Goal: Task Accomplishment & Management: Manage account settings

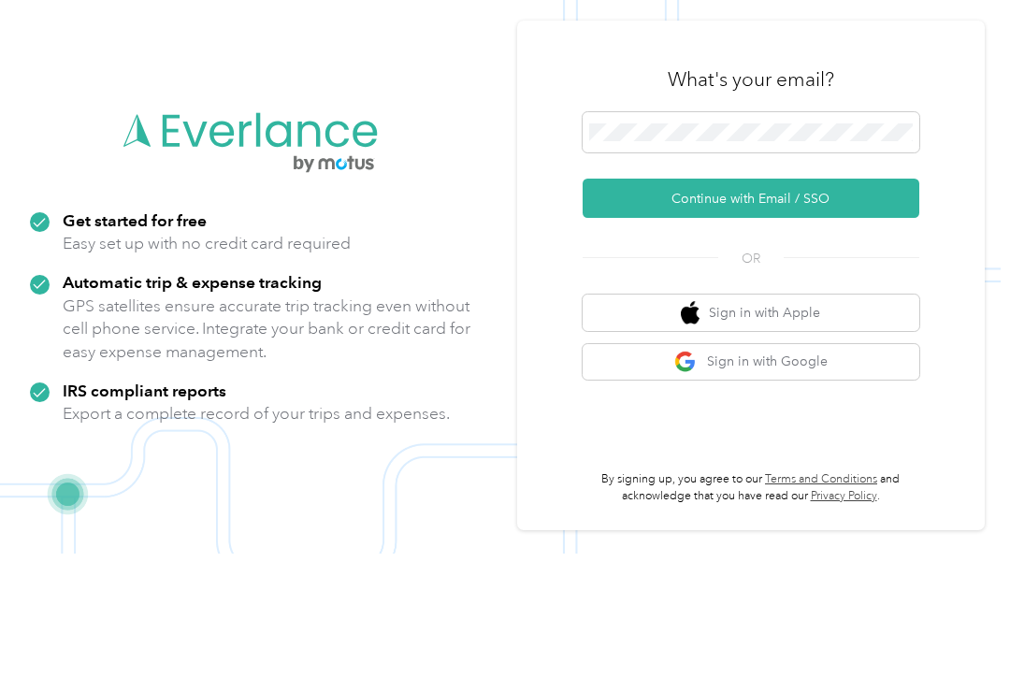
scroll to position [91, 0]
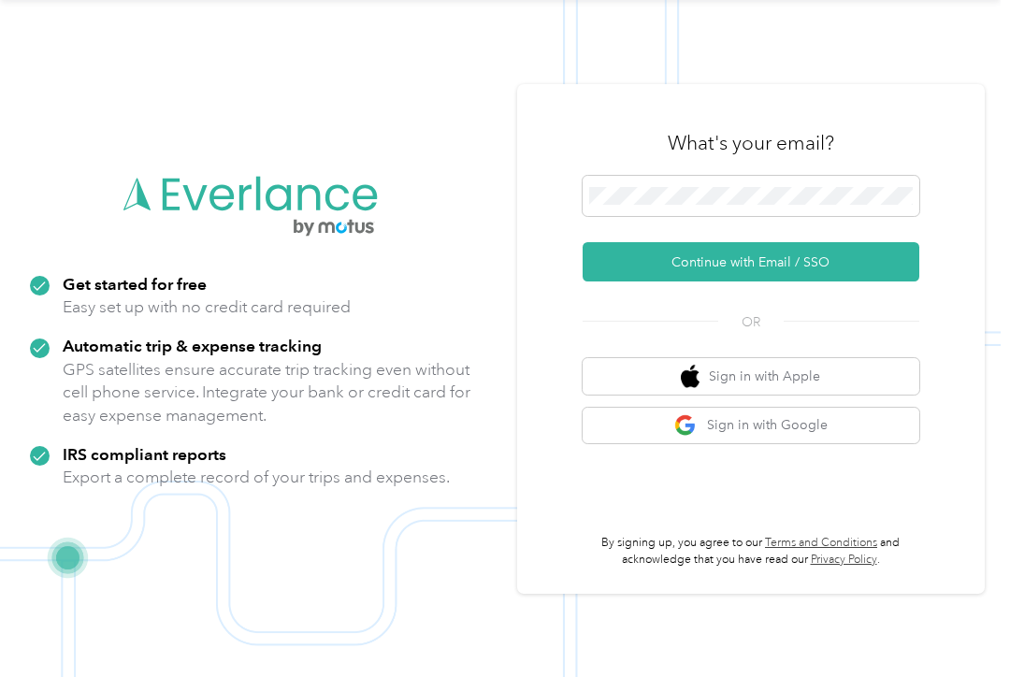
click at [793, 260] on button "Continue with Email / SSO" at bounding box center [751, 261] width 337 height 39
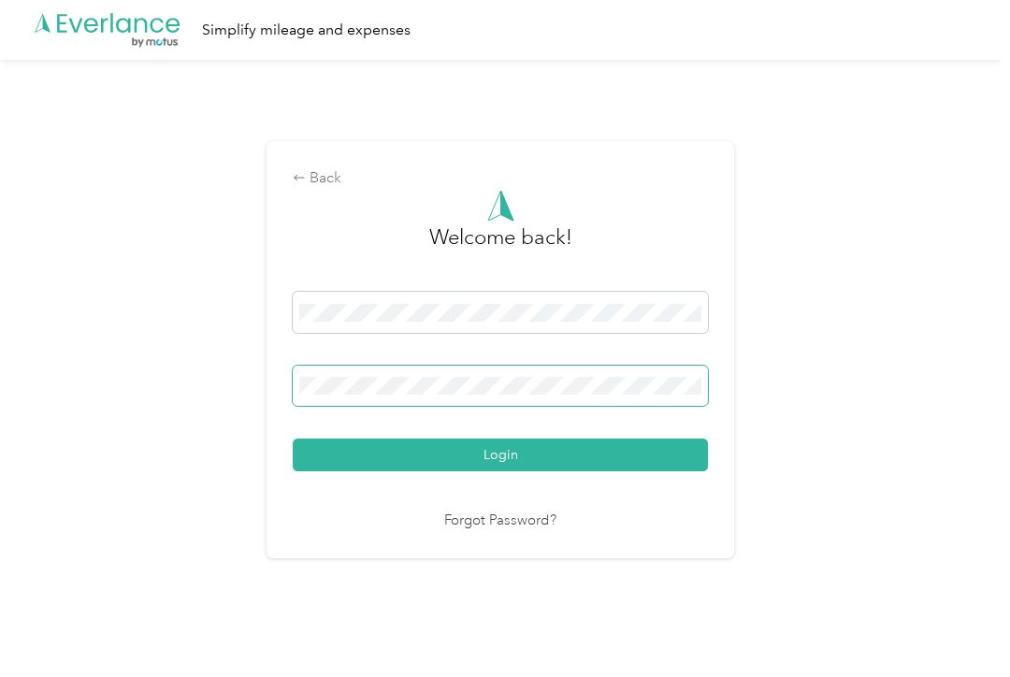
click at [505, 469] on button "Login" at bounding box center [500, 455] width 415 height 33
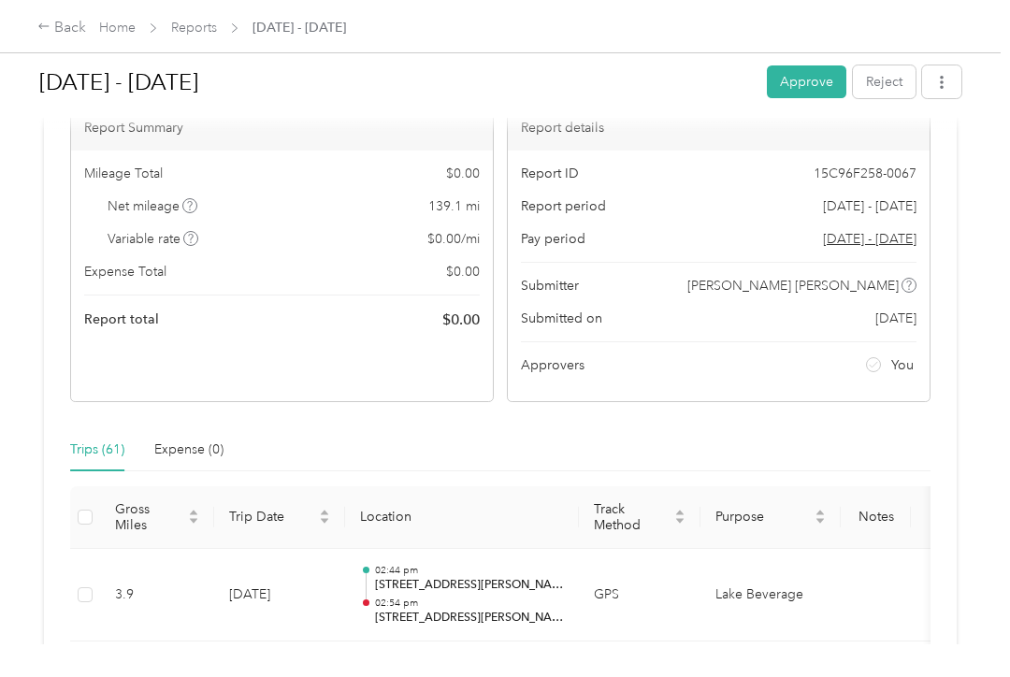
scroll to position [119, 0]
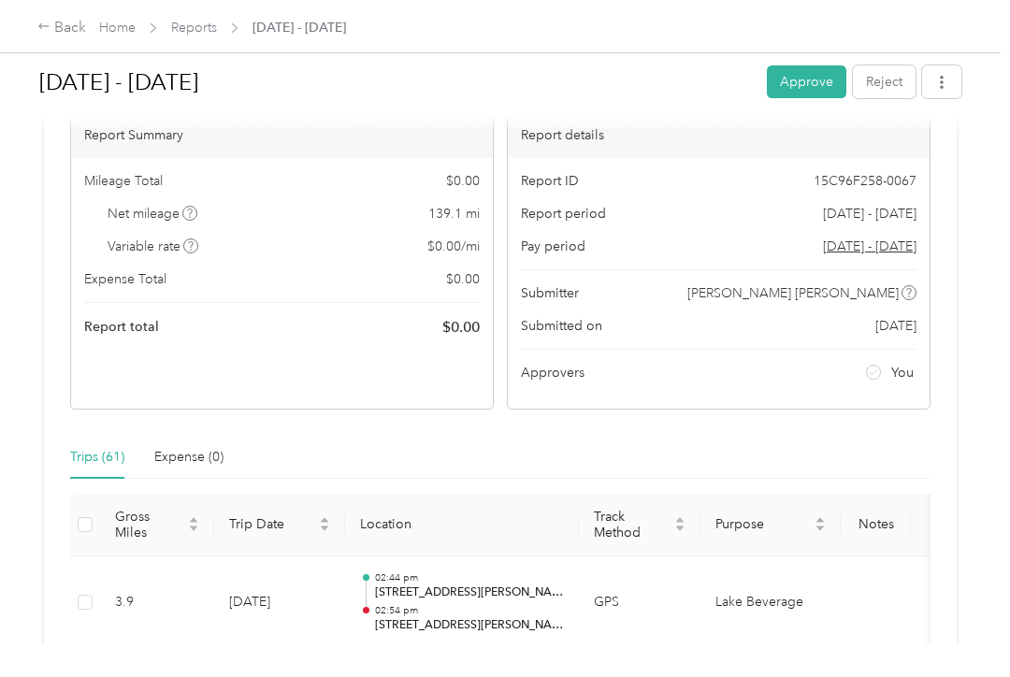
click at [798, 88] on button "Approve" at bounding box center [807, 81] width 80 height 33
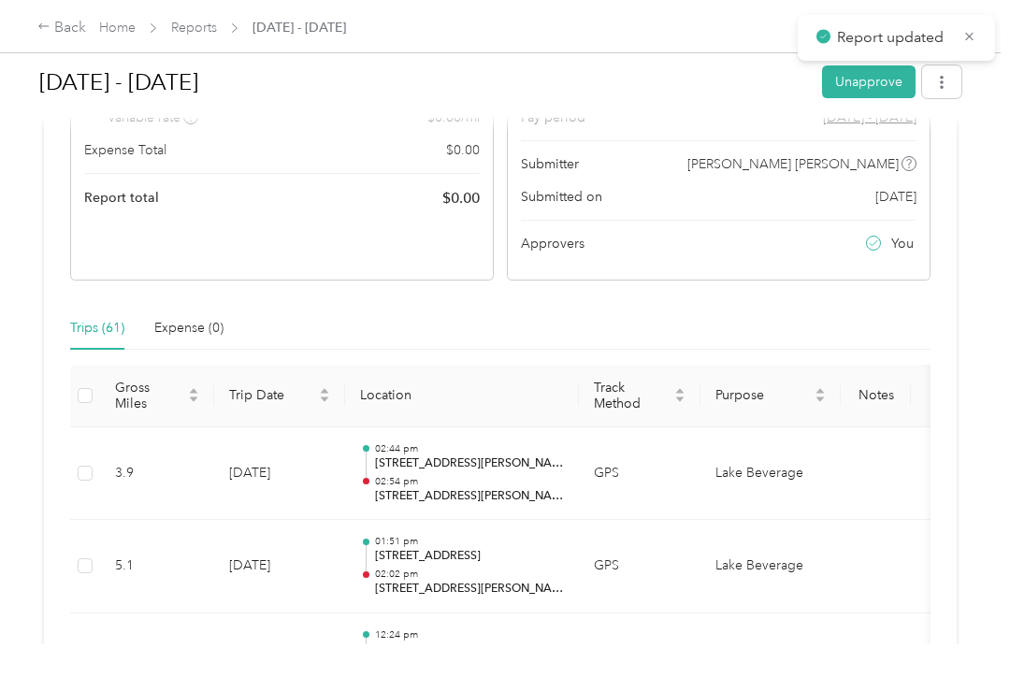
scroll to position [265, 0]
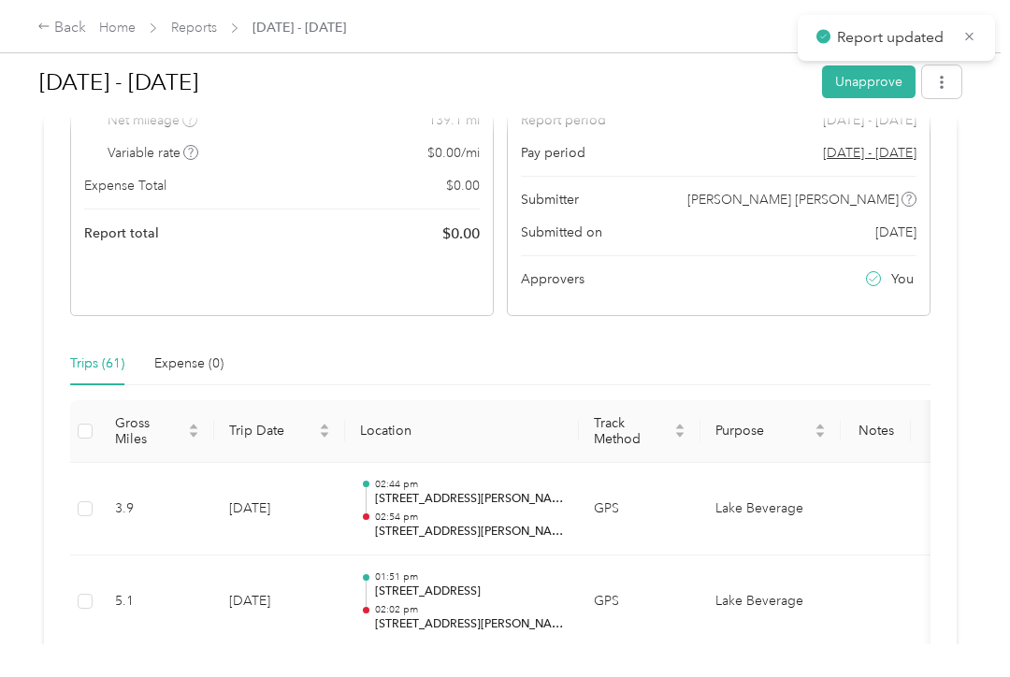
click at [100, 414] on th "Gross Miles" at bounding box center [157, 431] width 114 height 63
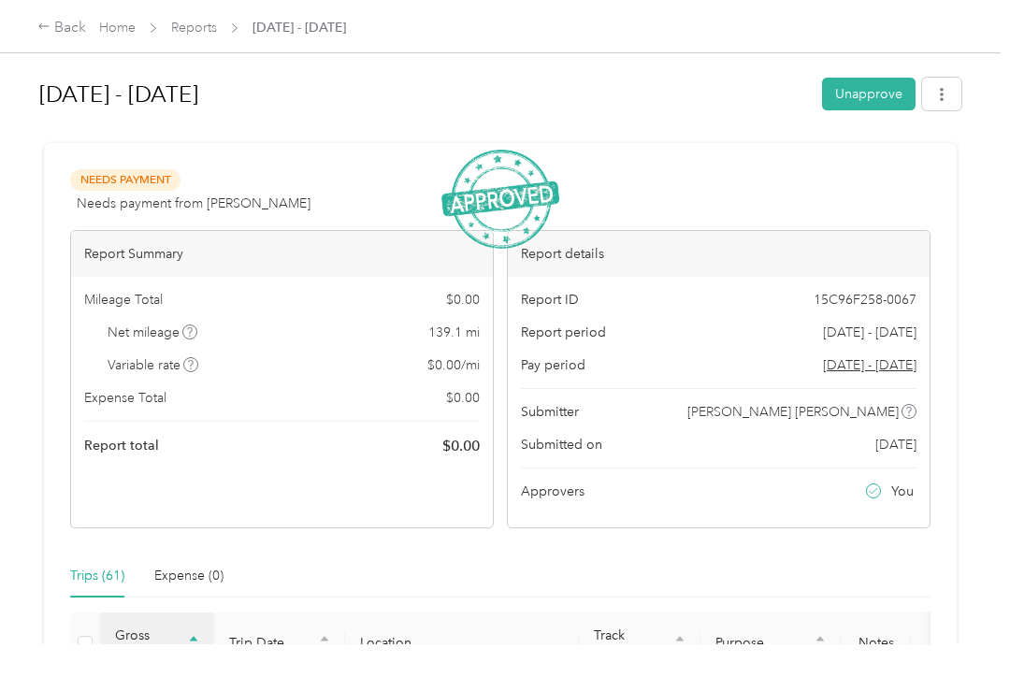
scroll to position [0, 0]
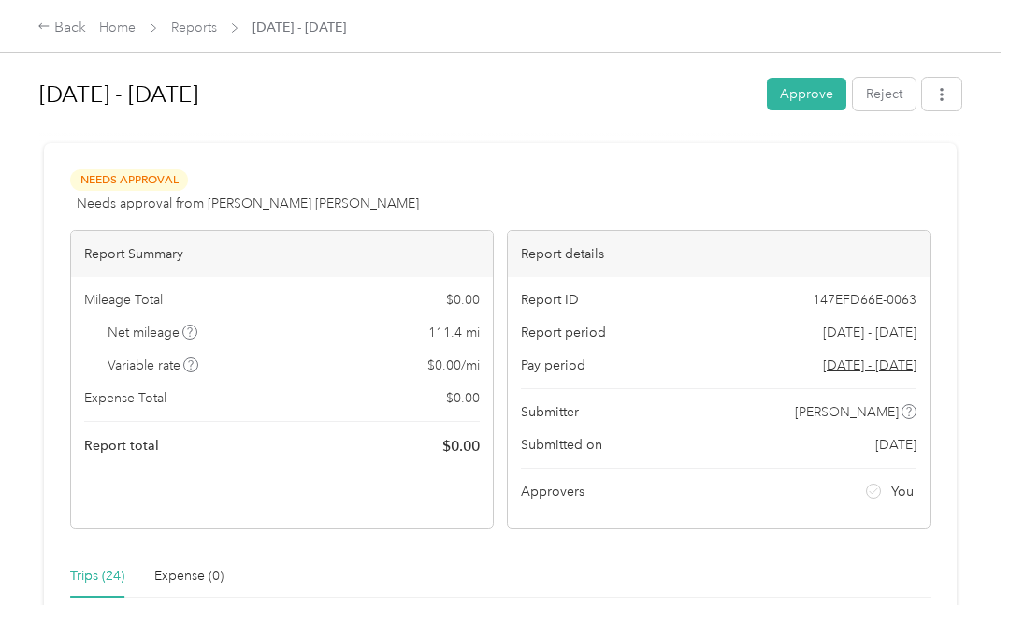
click at [814, 109] on button "Approve" at bounding box center [807, 94] width 80 height 33
click at [809, 103] on button "Approve" at bounding box center [807, 94] width 80 height 33
click at [792, 98] on button "Approve" at bounding box center [807, 94] width 80 height 33
